Goal: Task Accomplishment & Management: Use online tool/utility

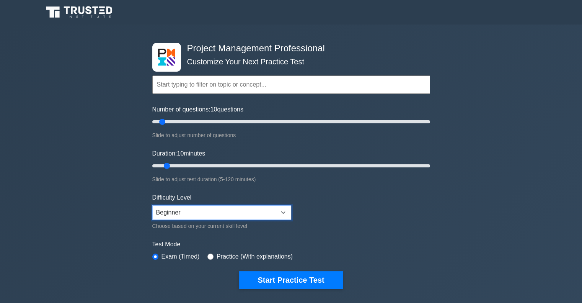
click at [208, 210] on select "Beginner Intermediate Expert" at bounding box center [221, 212] width 139 height 15
select select "intermediate"
click at [152, 205] on select "Beginner Intermediate Expert" at bounding box center [221, 212] width 139 height 15
drag, startPoint x: 162, startPoint y: 119, endPoint x: 178, endPoint y: 121, distance: 15.4
type input "20"
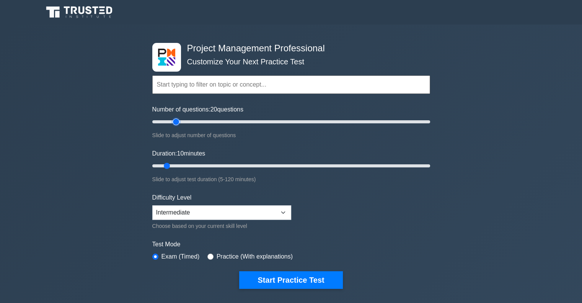
click at [178, 121] on input "Number of questions: 20 questions" at bounding box center [291, 121] width 278 height 9
drag, startPoint x: 166, startPoint y: 166, endPoint x: 187, endPoint y: 166, distance: 21.0
type input "20"
click at [187, 166] on input "Duration: 20 minutes" at bounding box center [291, 165] width 278 height 9
click at [209, 253] on input "radio" at bounding box center [210, 256] width 6 height 6
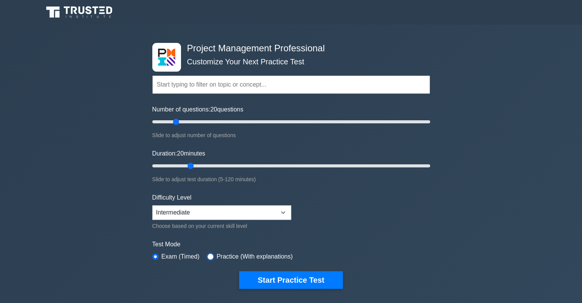
radio input "true"
click at [156, 253] on input "radio" at bounding box center [155, 256] width 6 height 6
radio input "true"
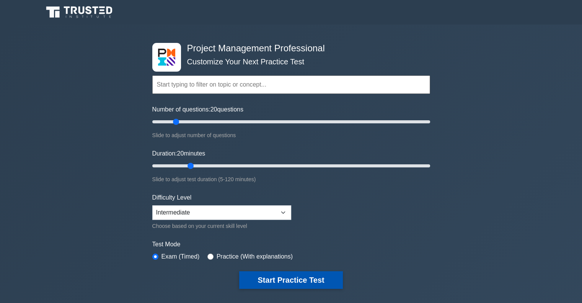
click at [260, 276] on button "Start Practice Test" at bounding box center [290, 280] width 103 height 18
